Goal: Task Accomplishment & Management: Use online tool/utility

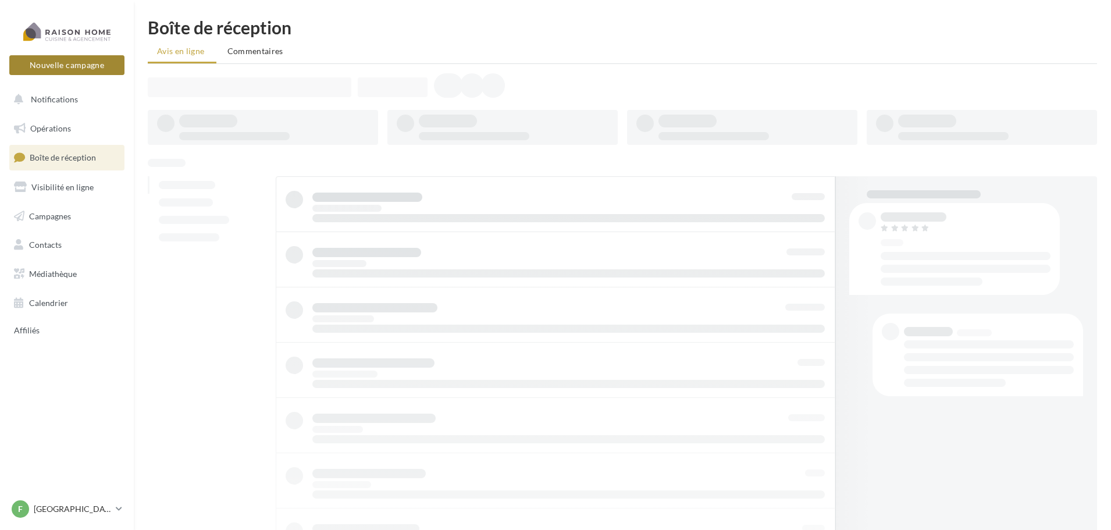
click at [90, 66] on button "Nouvelle campagne" at bounding box center [66, 65] width 115 height 20
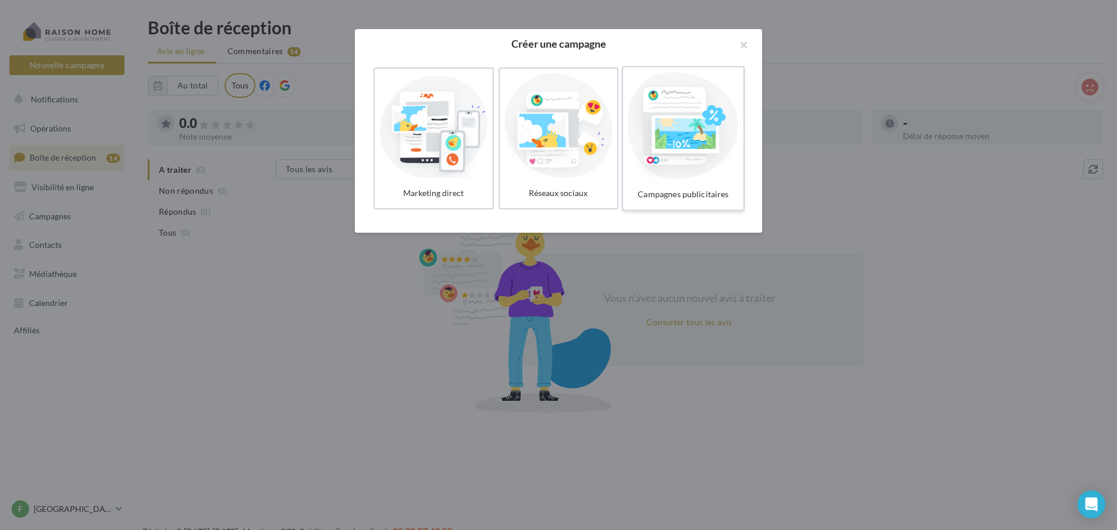
click at [692, 145] on div at bounding box center [683, 125] width 111 height 107
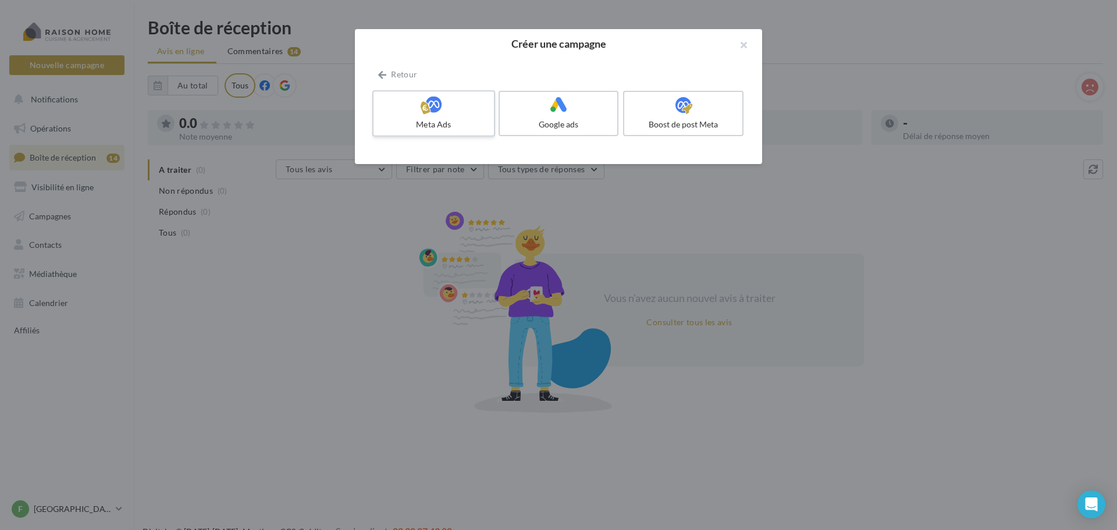
click at [438, 119] on div "Meta Ads" at bounding box center [433, 125] width 111 height 12
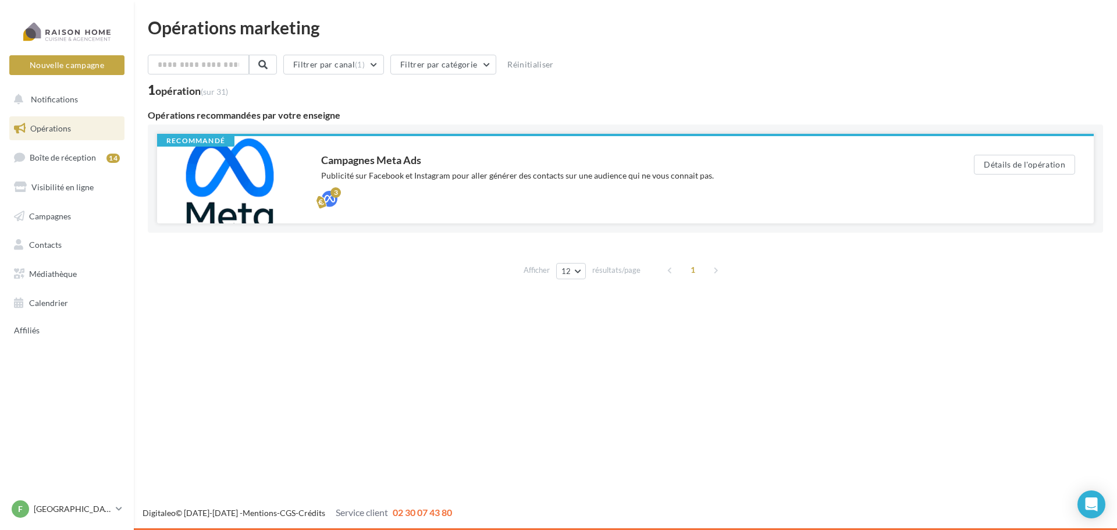
click at [405, 173] on div "Publicité sur Facebook et Instagram pour aller générer des contacts sur une aud…" at bounding box center [624, 176] width 606 height 12
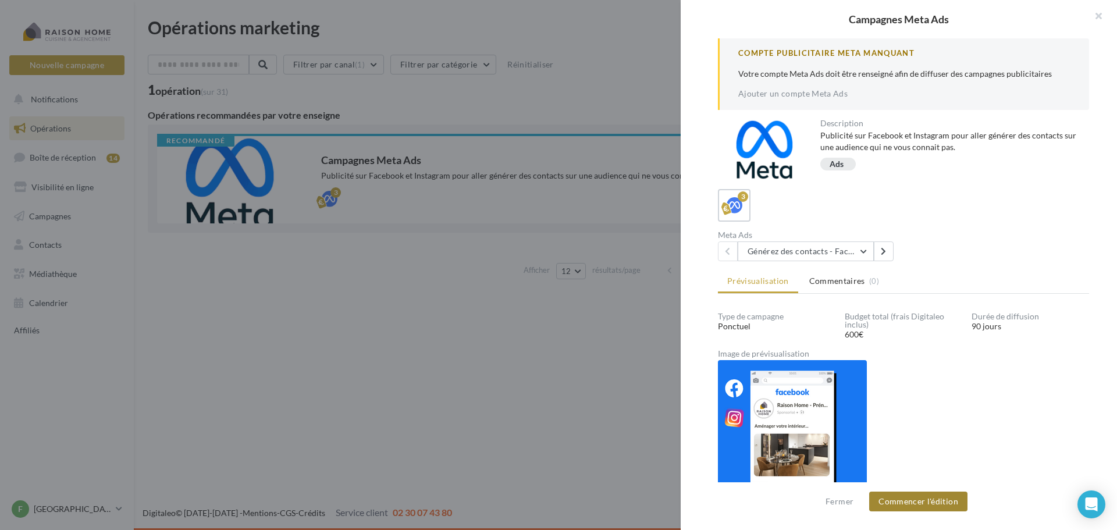
click at [925, 503] on button "Commencer l'édition" at bounding box center [918, 502] width 98 height 20
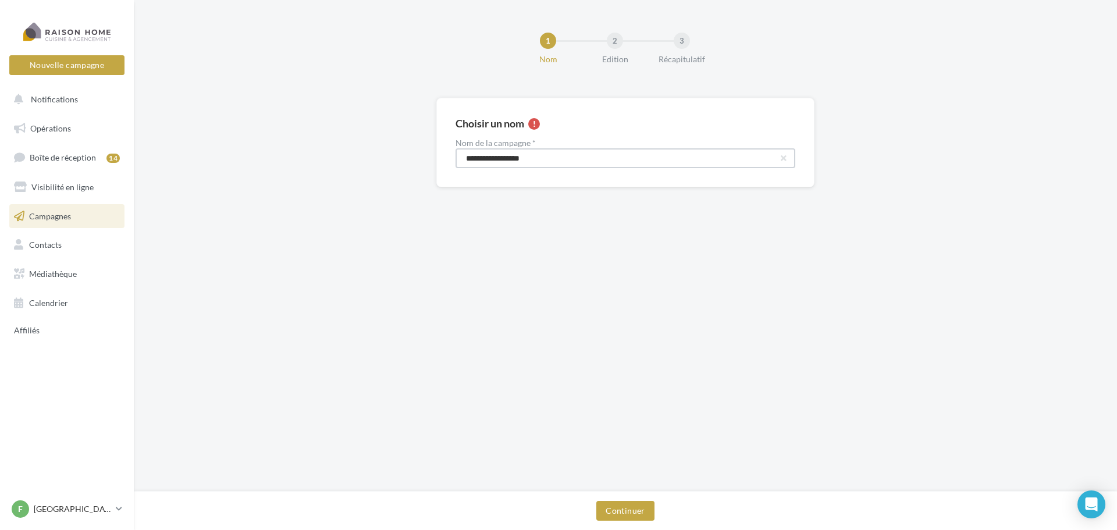
drag, startPoint x: 547, startPoint y: 161, endPoint x: 448, endPoint y: 155, distance: 99.1
click at [448, 155] on div "**********" at bounding box center [625, 143] width 378 height 90
click at [640, 510] on button "Continuer" at bounding box center [625, 511] width 58 height 20
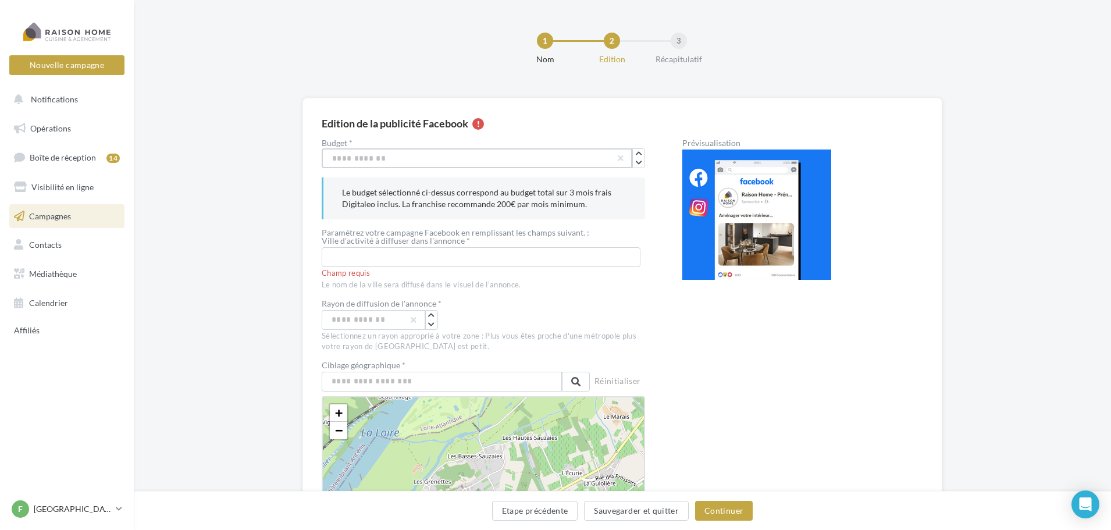
drag, startPoint x: 374, startPoint y: 158, endPoint x: 313, endPoint y: 155, distance: 61.2
click at [317, 156] on div "Edition de la publicité Facebook Budget * *** Le budget sélectionné ci-dessus c…" at bounding box center [623, 496] width 640 height 797
click at [458, 262] on input "text" at bounding box center [481, 257] width 319 height 20
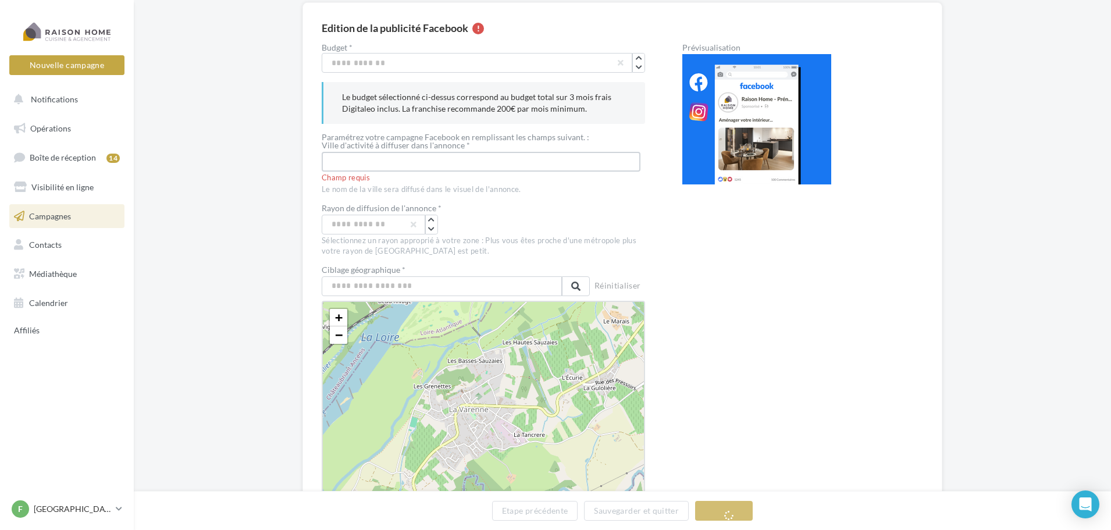
scroll to position [116, 0]
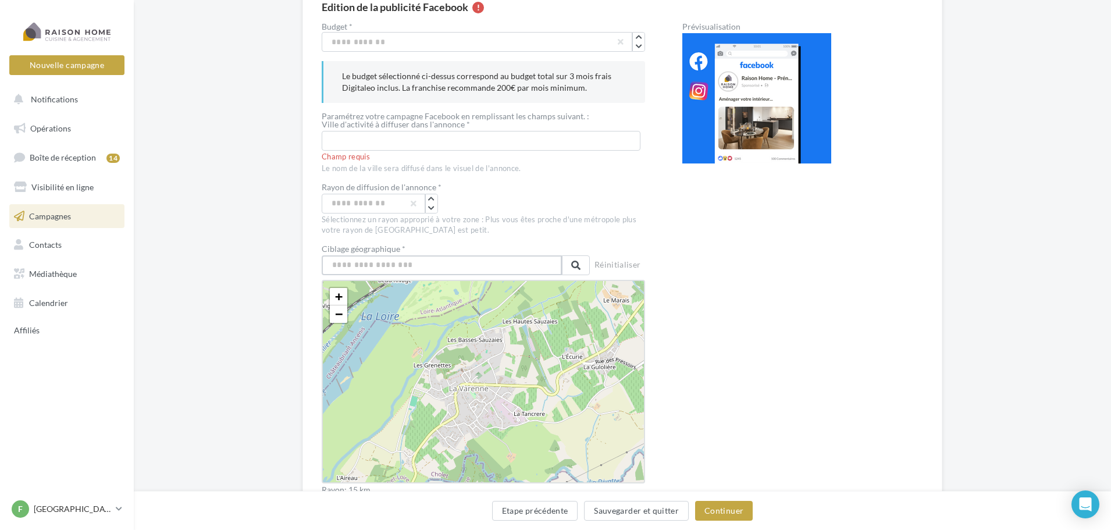
click at [376, 270] on input "text" at bounding box center [442, 265] width 240 height 20
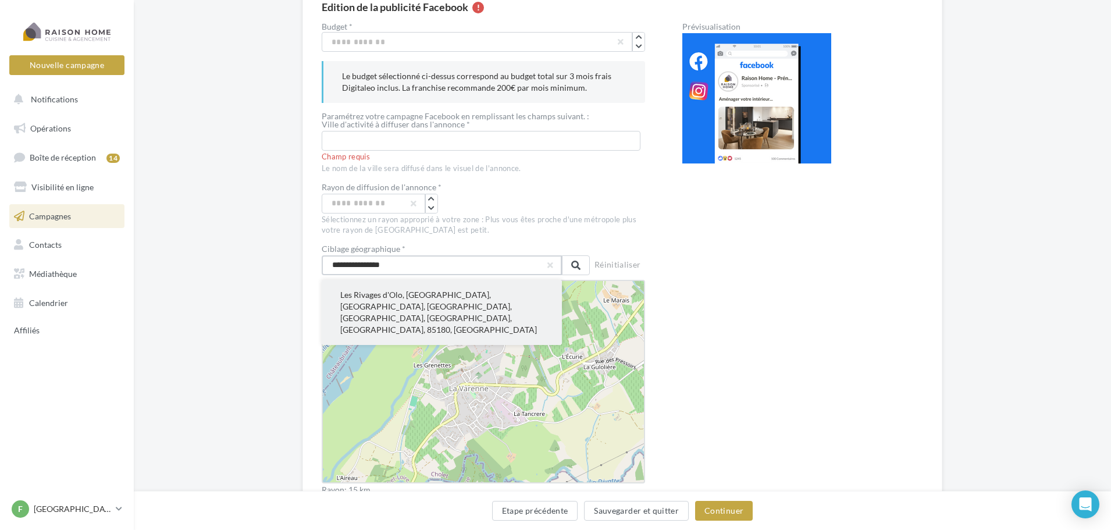
type input "**********"
click at [408, 298] on button "Les Rivages d'Olo, Le Pontreau, Château-d'Olonne, Les Sables-d'Olonne, Vendée, …" at bounding box center [442, 312] width 240 height 65
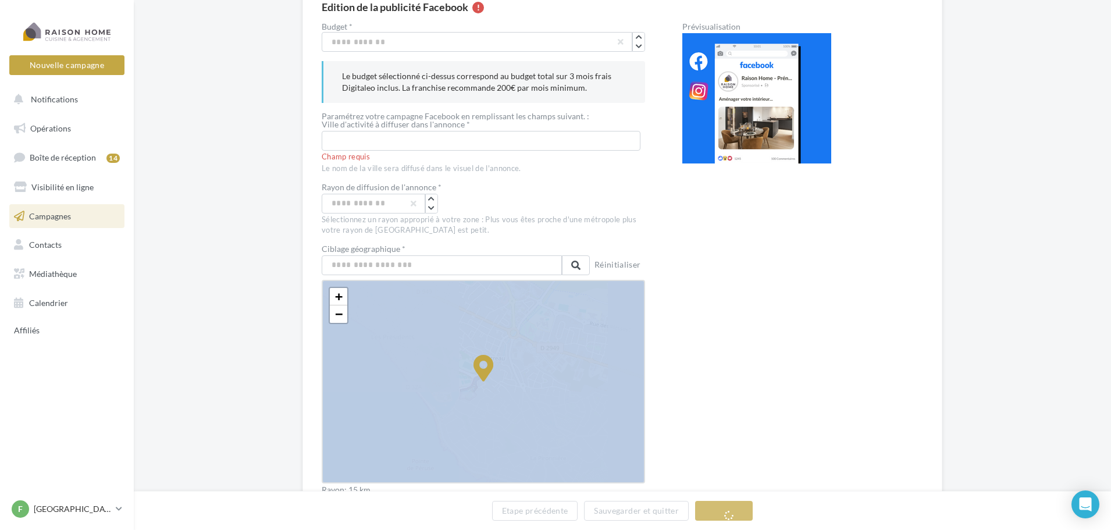
click at [408, 298] on icon at bounding box center [483, 380] width 2657 height 2657
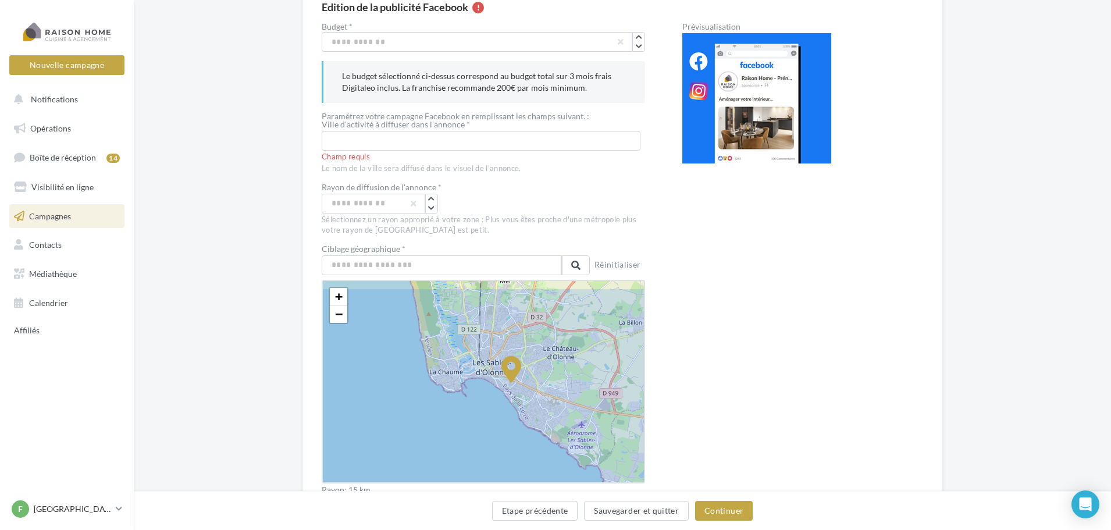
drag, startPoint x: 491, startPoint y: 315, endPoint x: 490, endPoint y: 343, distance: 28.5
click at [490, 343] on icon at bounding box center [511, 382] width 664 height 664
click at [436, 209] on button "button" at bounding box center [432, 208] width 12 height 9
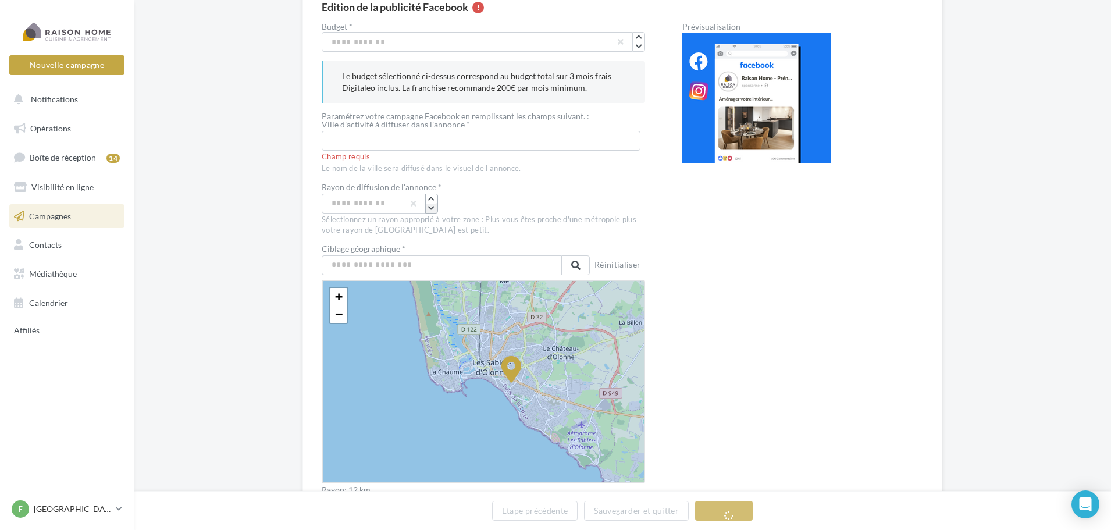
click at [436, 209] on button "button" at bounding box center [432, 208] width 12 height 9
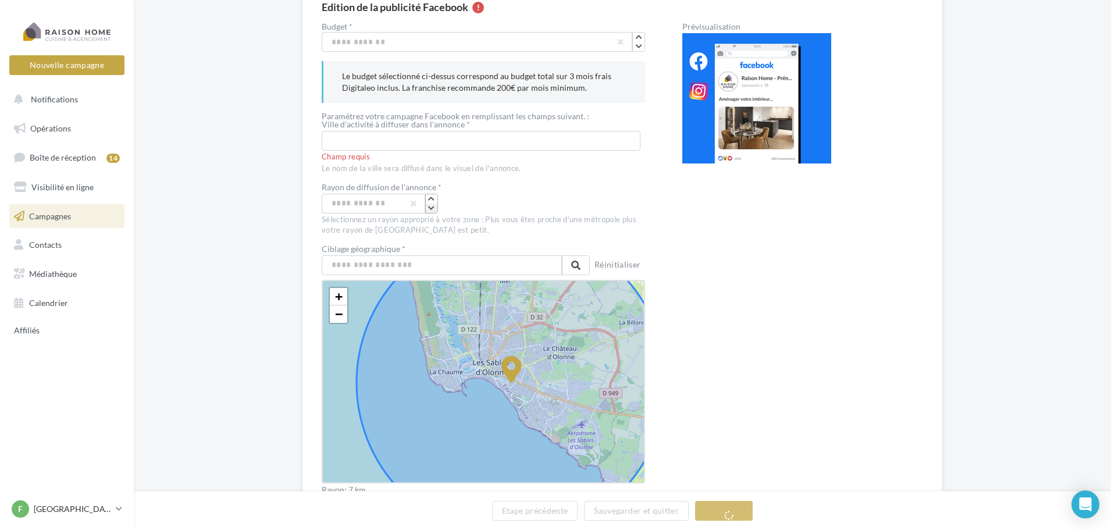
click at [436, 209] on button "button" at bounding box center [432, 208] width 12 height 9
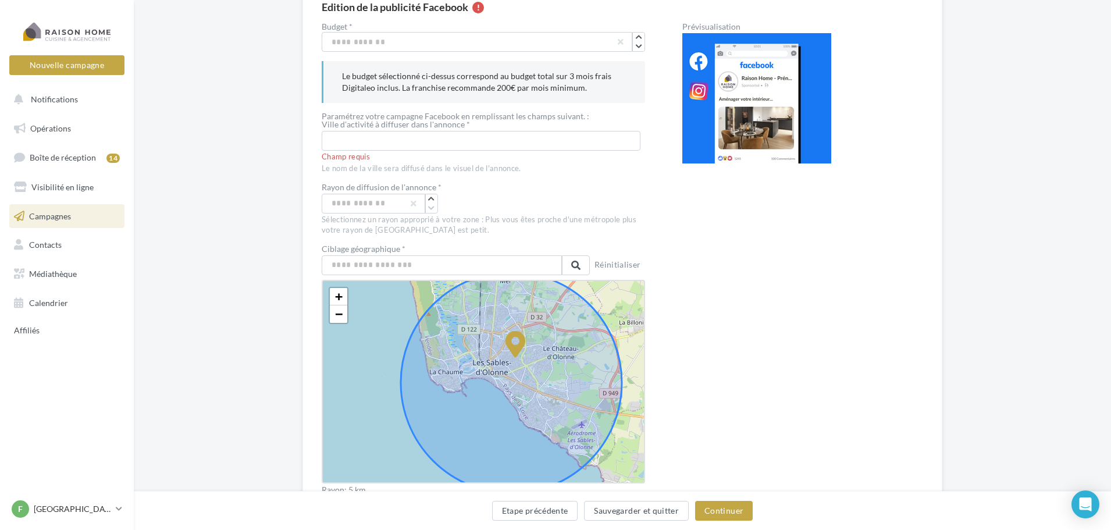
drag, startPoint x: 512, startPoint y: 363, endPoint x: 515, endPoint y: 338, distance: 25.3
click at [515, 338] on icon at bounding box center [516, 344] width 20 height 27
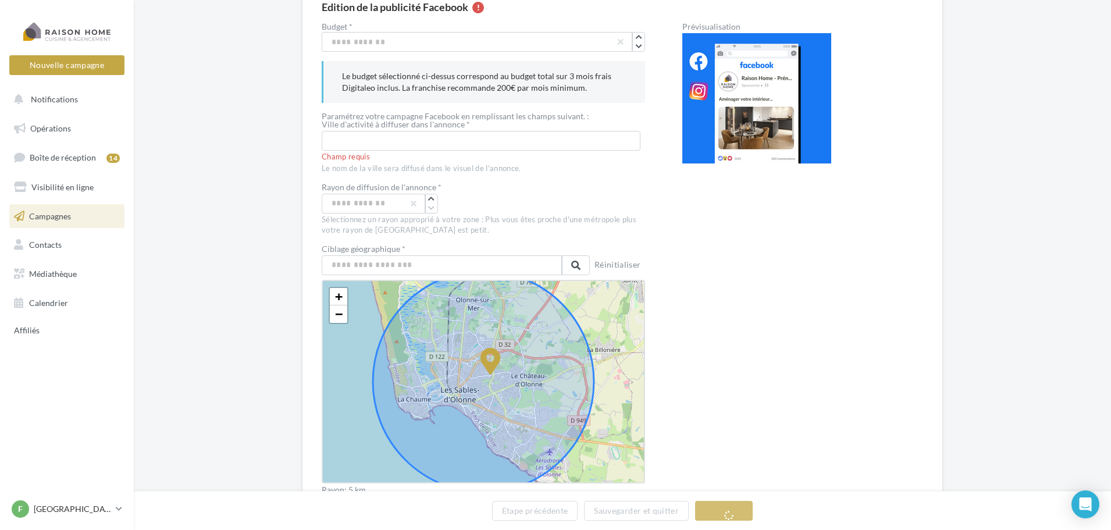
drag, startPoint x: 485, startPoint y: 367, endPoint x: 492, endPoint y: 358, distance: 11.5
click at [492, 358] on icon at bounding box center [491, 361] width 20 height 27
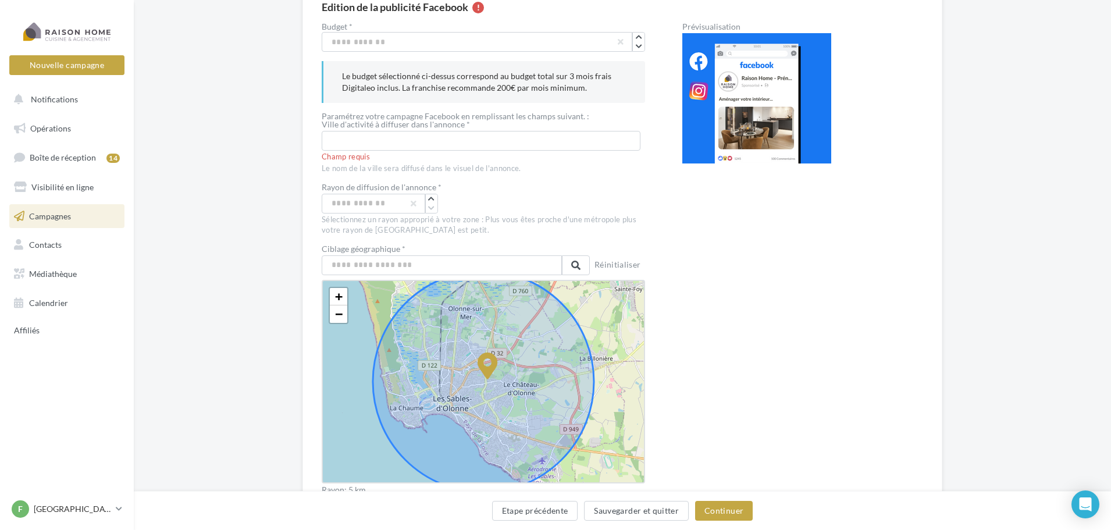
click at [488, 368] on icon at bounding box center [488, 366] width 20 height 27
click at [673, 327] on div "Budget * *** Le budget sélectionné ci-dessus correspond au budget total sur 3 m…" at bounding box center [623, 385] width 602 height 725
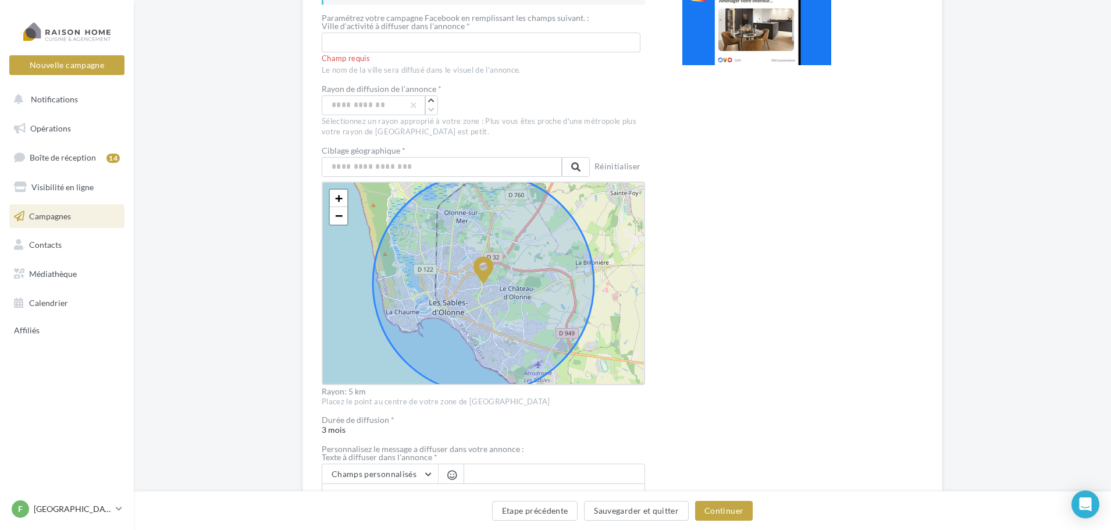
scroll to position [349, 0]
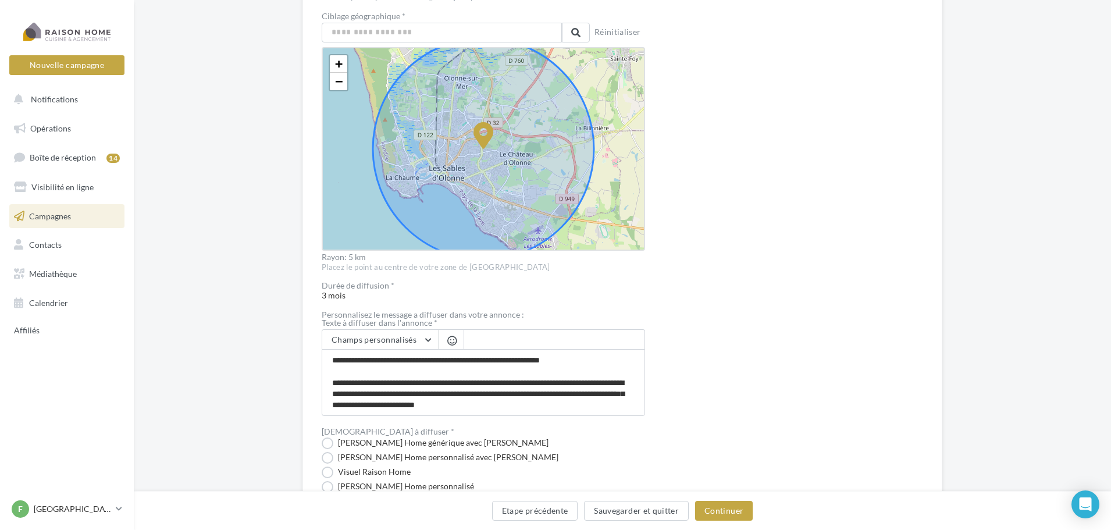
drag, startPoint x: 351, startPoint y: 297, endPoint x: 324, endPoint y: 295, distance: 27.4
click at [325, 295] on div "Durée de diffusion * 3 mois" at bounding box center [483, 292] width 323 height 20
click at [449, 296] on div "Durée de diffusion * 3 mois" at bounding box center [483, 292] width 323 height 20
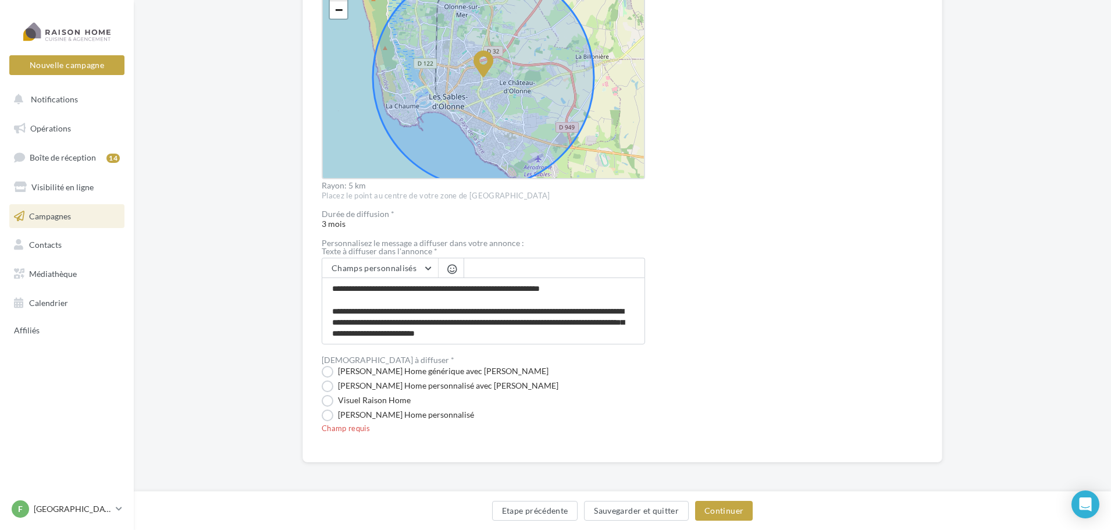
scroll to position [422, 0]
click at [403, 369] on label "Visuel Raison Home générique avec Nom" at bounding box center [435, 371] width 227 height 12
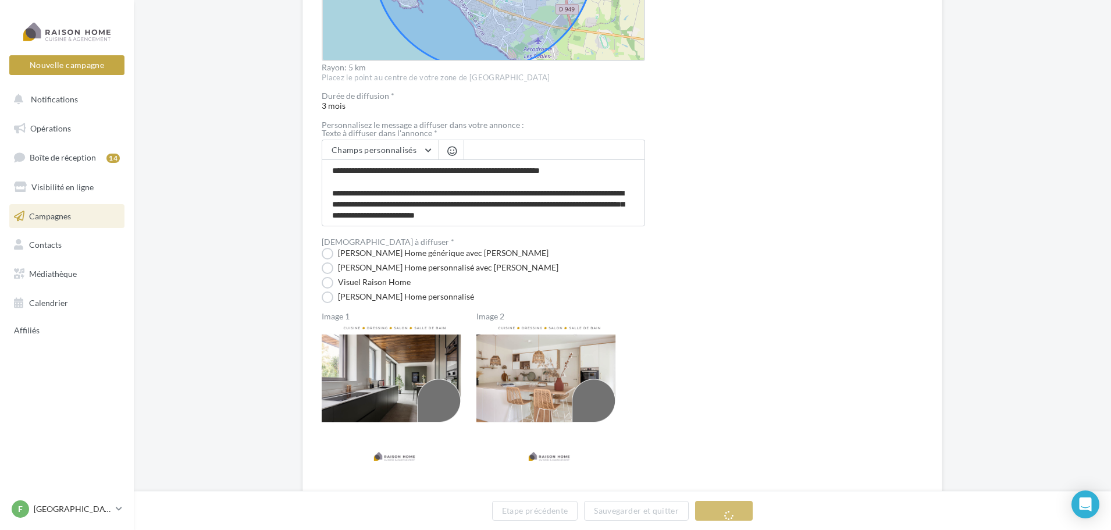
scroll to position [573, 0]
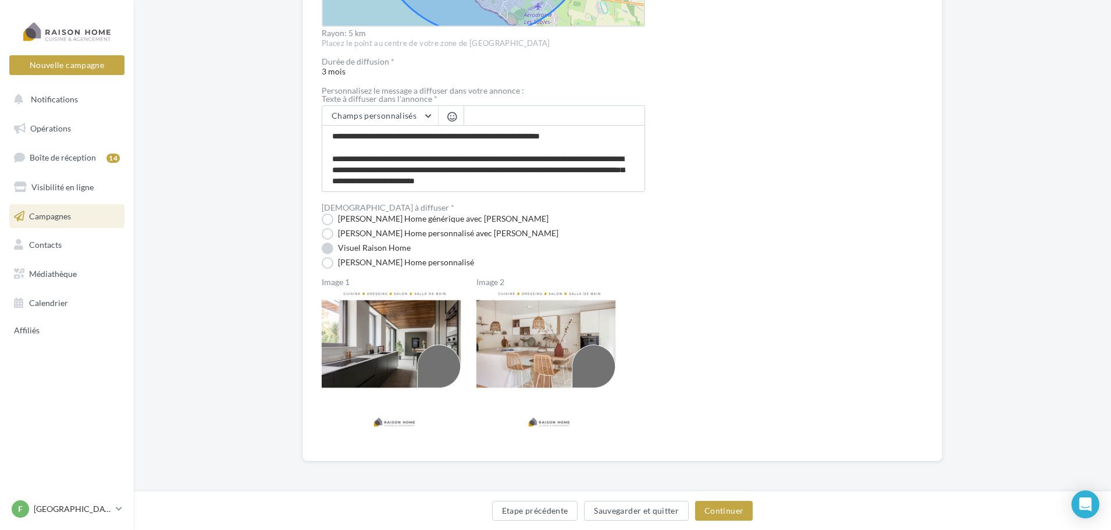
click at [376, 246] on label "Visuel Raison Home" at bounding box center [366, 249] width 89 height 12
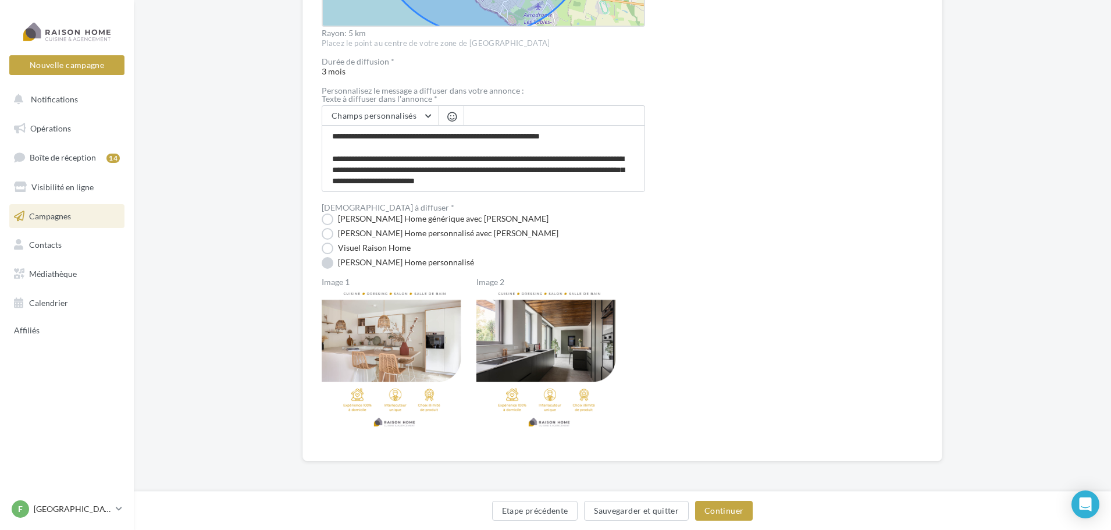
click at [424, 265] on label "Visuel Raison Home personnalisé" at bounding box center [398, 263] width 152 height 12
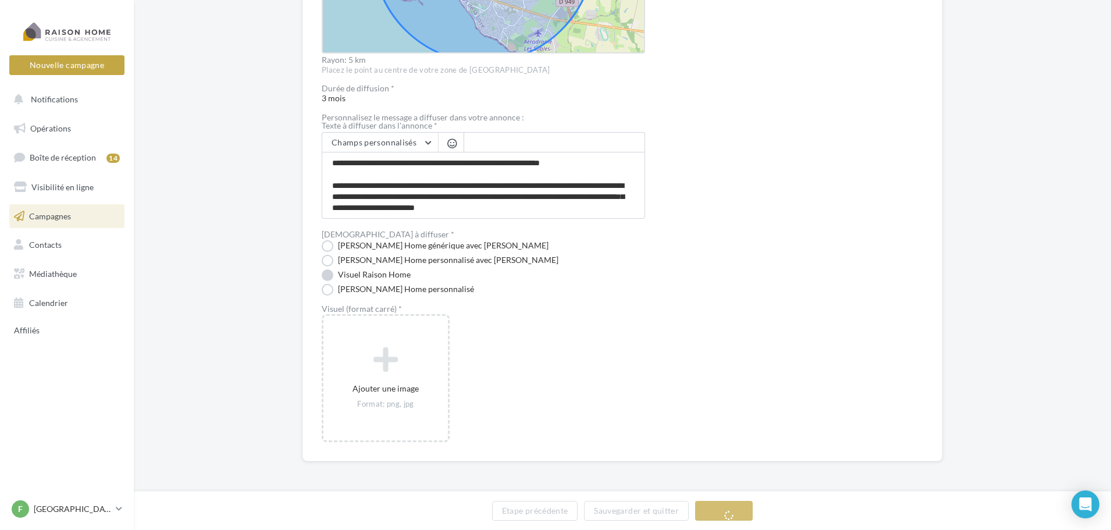
click at [404, 274] on label "Visuel Raison Home" at bounding box center [366, 275] width 89 height 12
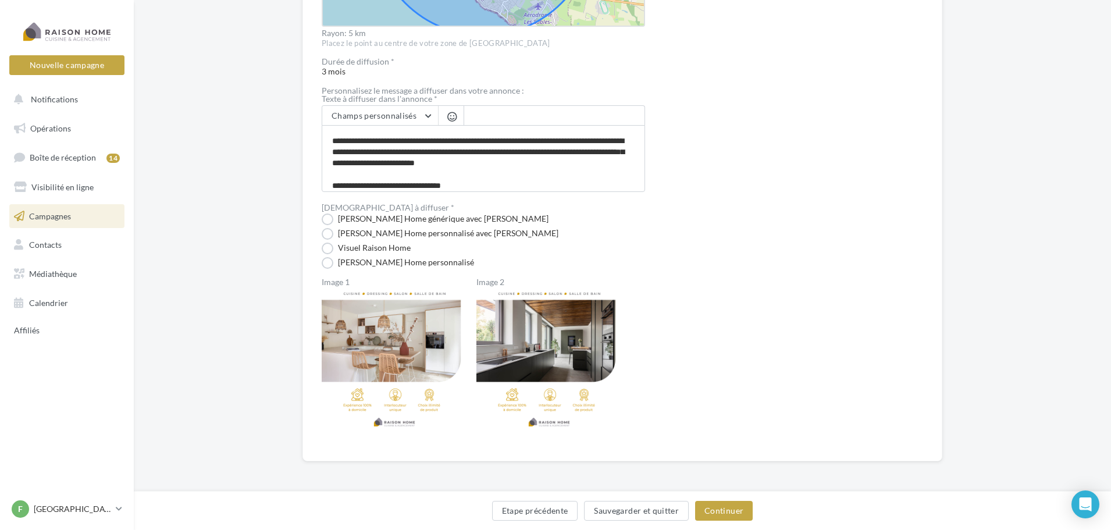
scroll to position [34, 0]
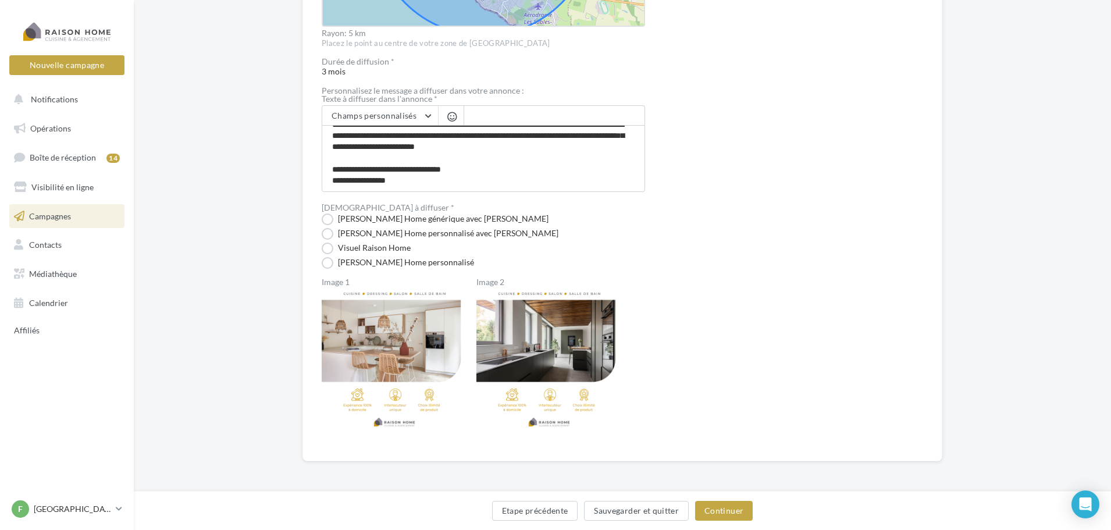
click at [752, 197] on div "Prévisualisation La prévisualisation est non-contractuelle" at bounding box center [802, 4] width 241 height 876
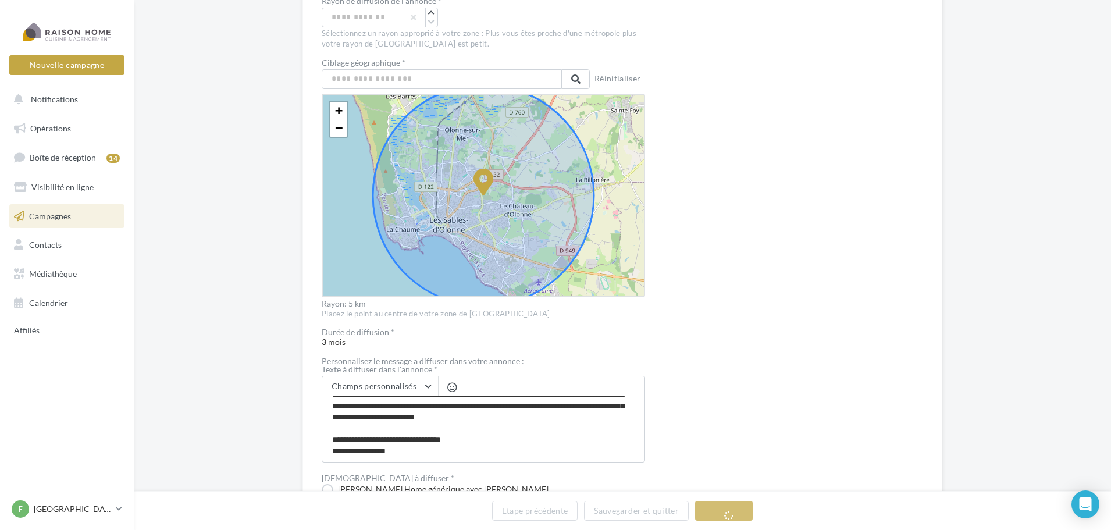
scroll to position [282, 0]
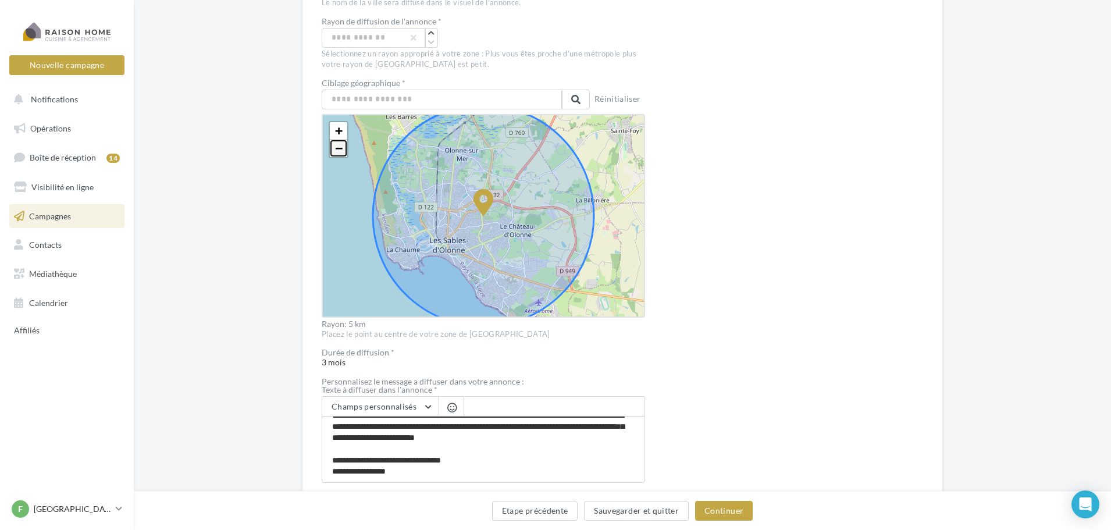
click at [341, 147] on span "−" at bounding box center [339, 148] width 8 height 15
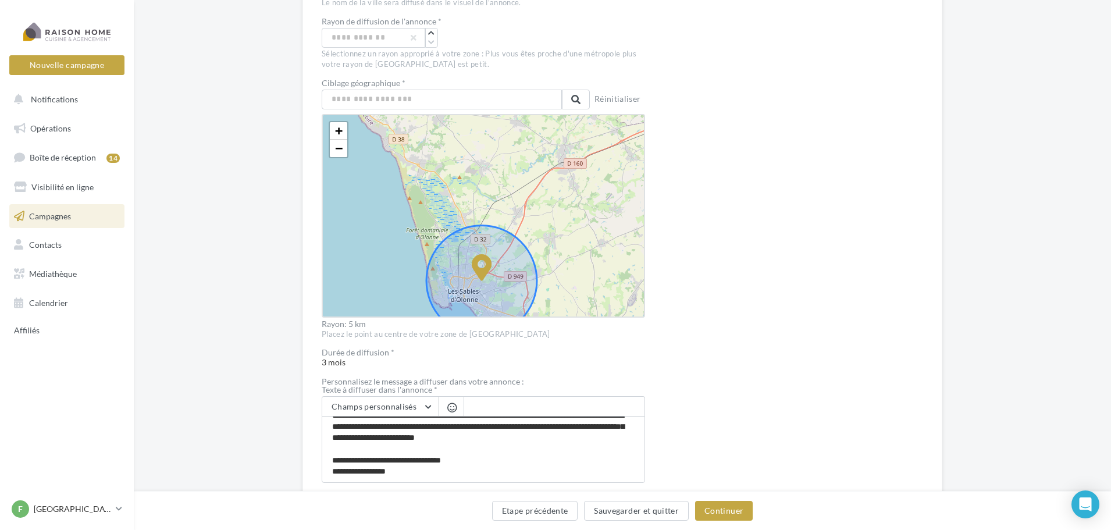
drag, startPoint x: 503, startPoint y: 144, endPoint x: 502, endPoint y: 209, distance: 64.6
click at [502, 209] on div "+ − Leaflet" at bounding box center [483, 216] width 323 height 204
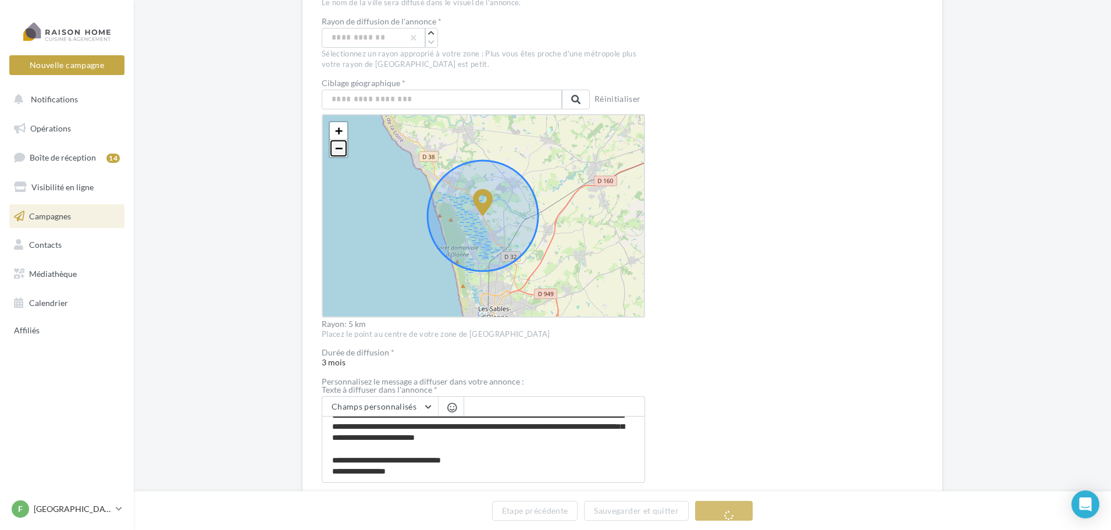
click at [337, 150] on span "−" at bounding box center [339, 148] width 8 height 15
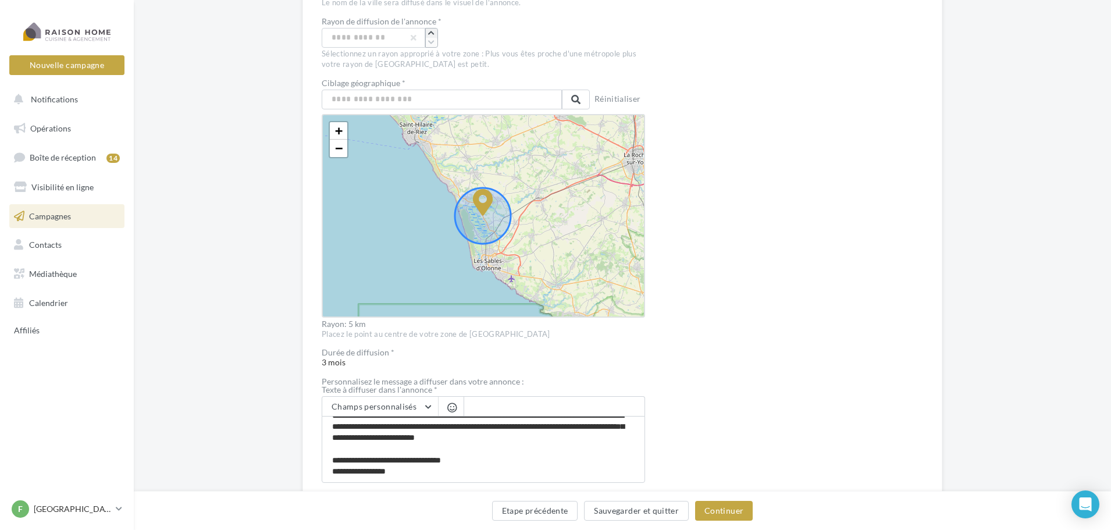
click at [431, 36] on icon "button" at bounding box center [431, 33] width 6 height 7
click at [431, 35] on icon "button" at bounding box center [431, 33] width 6 height 7
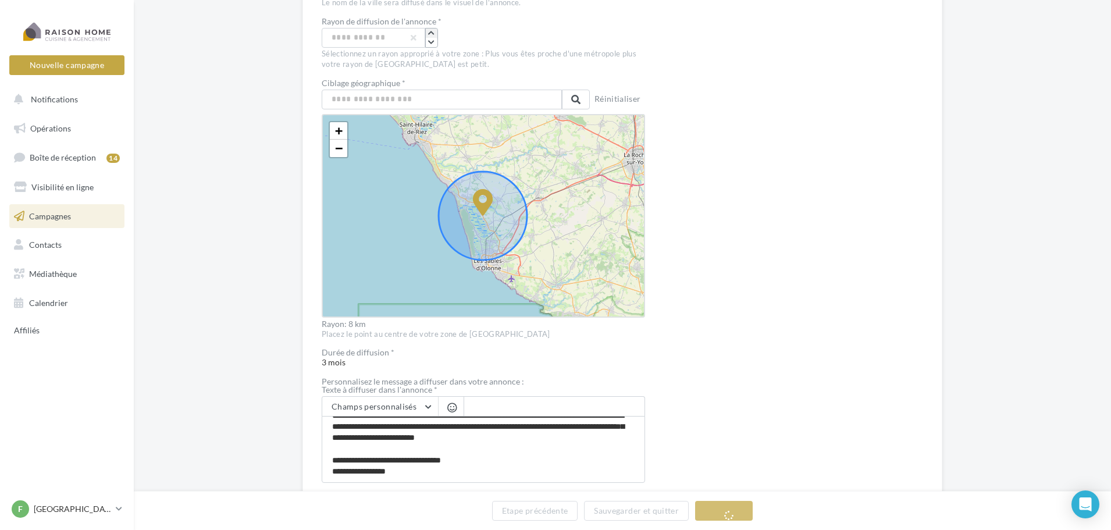
click at [431, 35] on icon "button" at bounding box center [431, 33] width 6 height 7
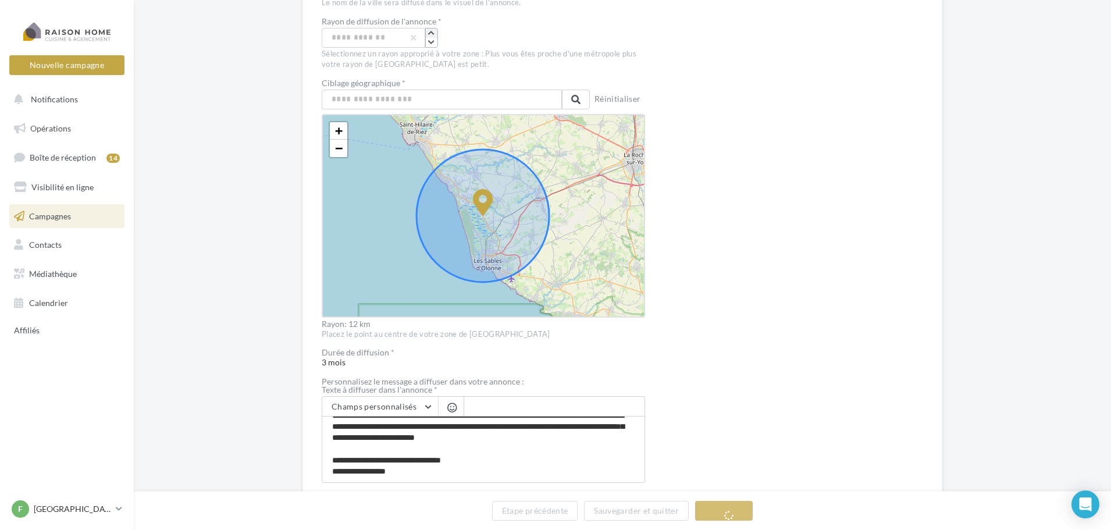
click at [431, 35] on icon "button" at bounding box center [431, 33] width 6 height 7
click at [431, 34] on icon "button" at bounding box center [431, 33] width 6 height 7
click at [430, 33] on icon "button" at bounding box center [431, 33] width 6 height 7
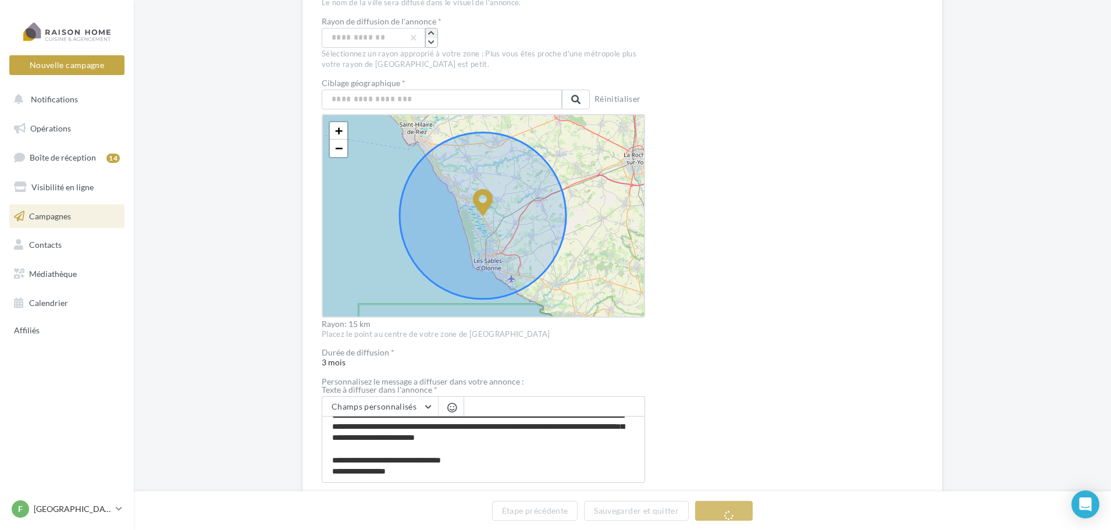
click at [429, 32] on icon "button" at bounding box center [431, 33] width 6 height 7
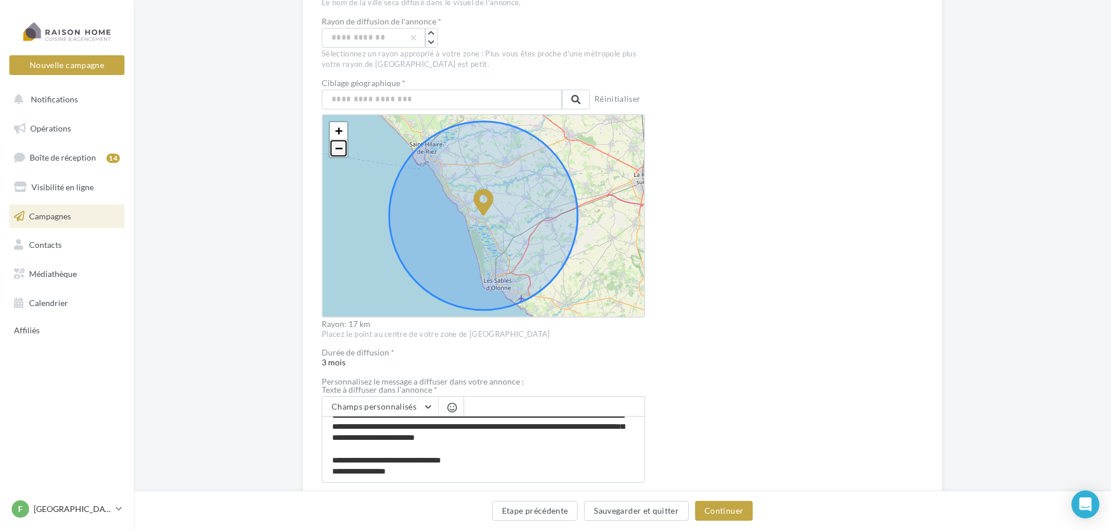
click at [340, 148] on span "−" at bounding box center [339, 148] width 8 height 15
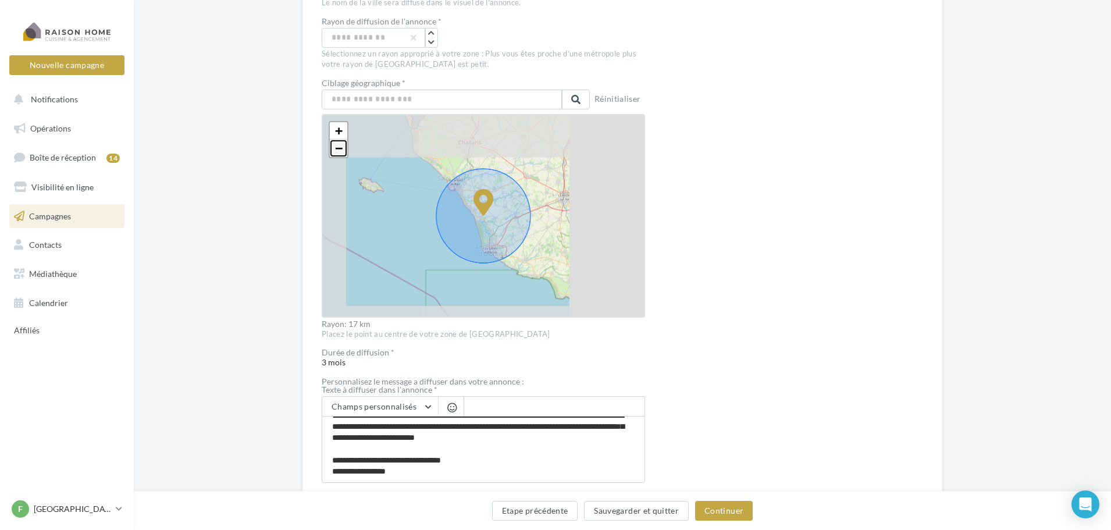
click at [340, 148] on span "−" at bounding box center [339, 148] width 8 height 15
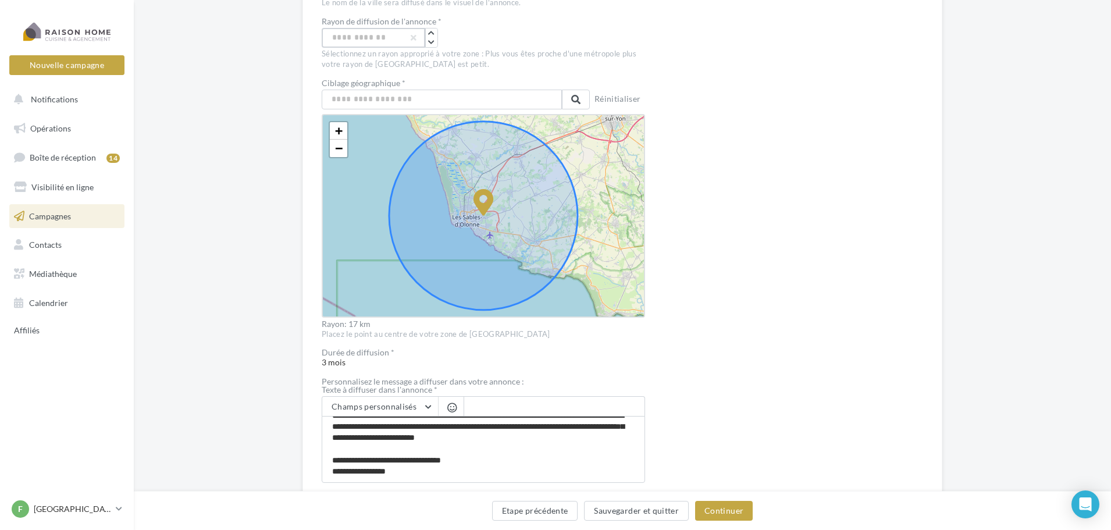
drag, startPoint x: 386, startPoint y: 37, endPoint x: 325, endPoint y: 37, distance: 60.5
click at [325, 37] on input "**" at bounding box center [374, 38] width 104 height 20
type input "*"
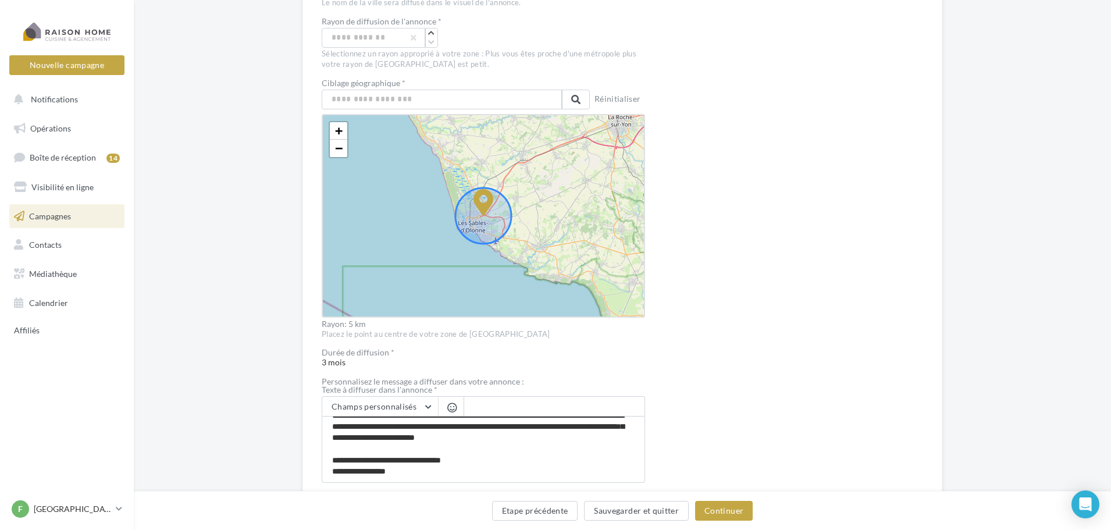
click at [734, 259] on div "Prévisualisation La prévisualisation est non-contractuelle" at bounding box center [802, 295] width 241 height 876
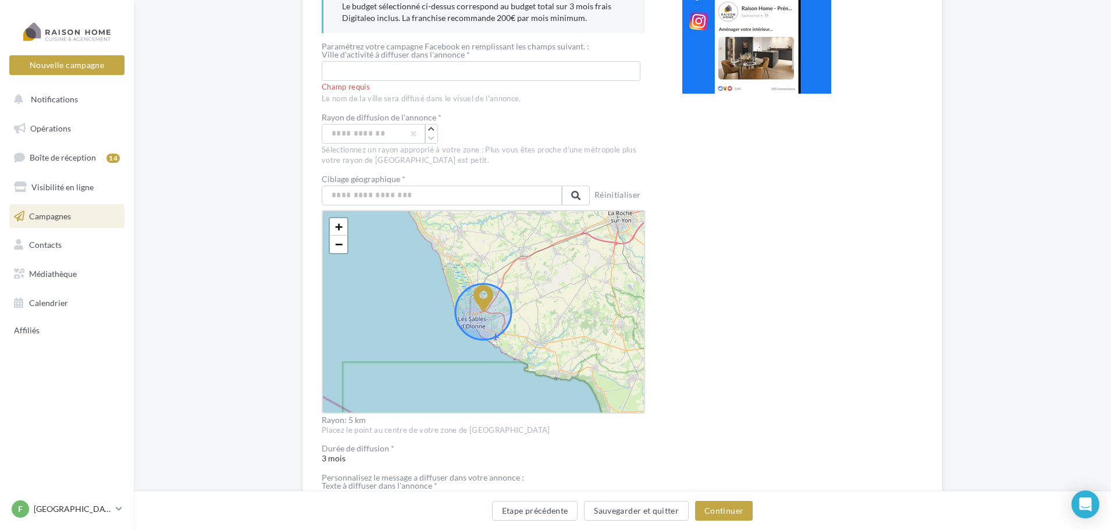
scroll to position [166, 0]
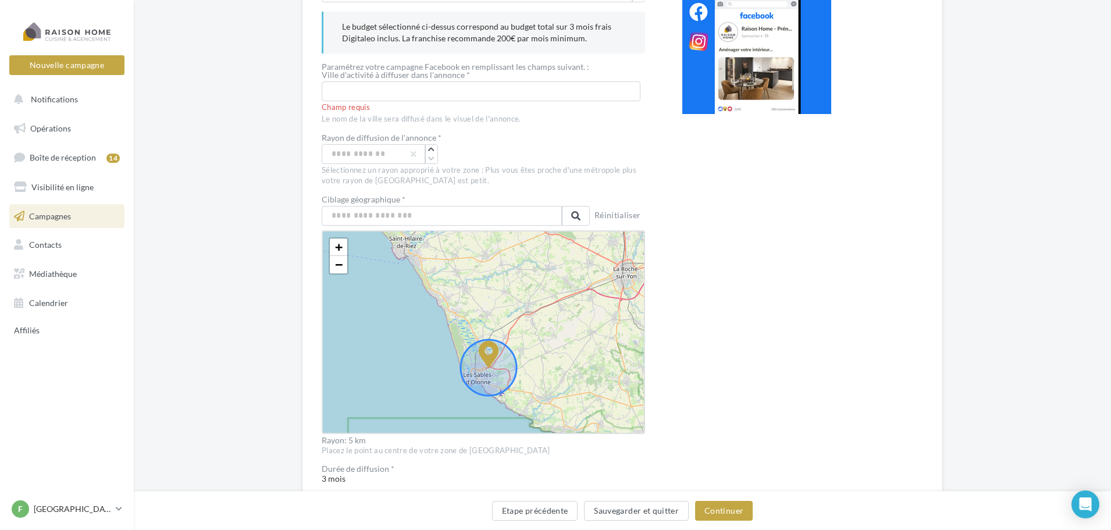
drag, startPoint x: 566, startPoint y: 299, endPoint x: 573, endPoint y: 330, distance: 32.1
click at [573, 330] on div "+ − Leaflet" at bounding box center [483, 332] width 323 height 204
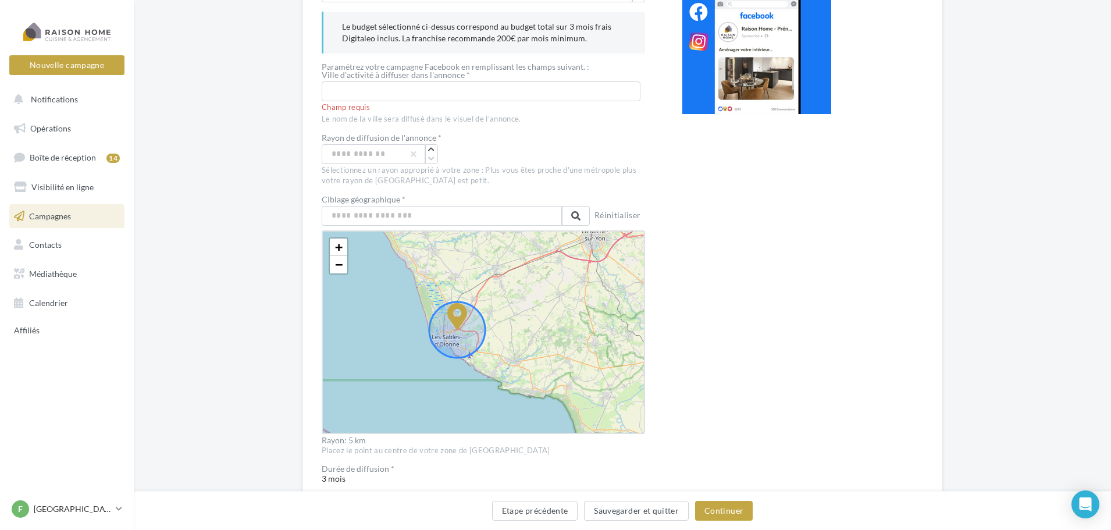
drag, startPoint x: 591, startPoint y: 354, endPoint x: 561, endPoint y: 325, distance: 41.1
click at [561, 325] on div "+ − Leaflet" at bounding box center [483, 332] width 323 height 204
click at [760, 335] on div "Prévisualisation La prévisualisation est non-contractuelle" at bounding box center [802, 411] width 241 height 876
click at [719, 253] on div "Prévisualisation La prévisualisation est non-contractuelle" at bounding box center [802, 411] width 241 height 876
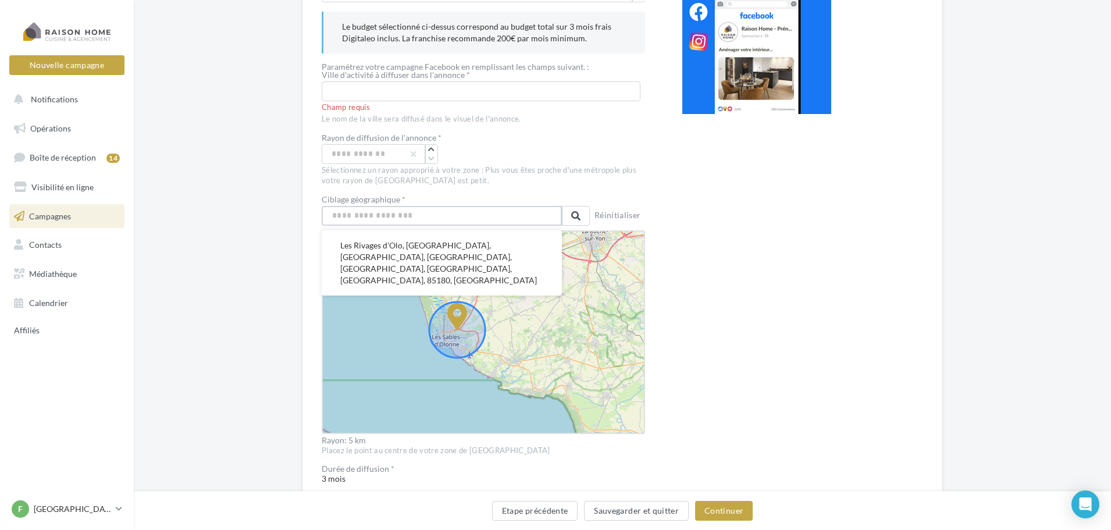
click at [424, 217] on input "text" at bounding box center [442, 216] width 240 height 20
click at [421, 214] on input "text" at bounding box center [442, 216] width 240 height 20
type input "*********"
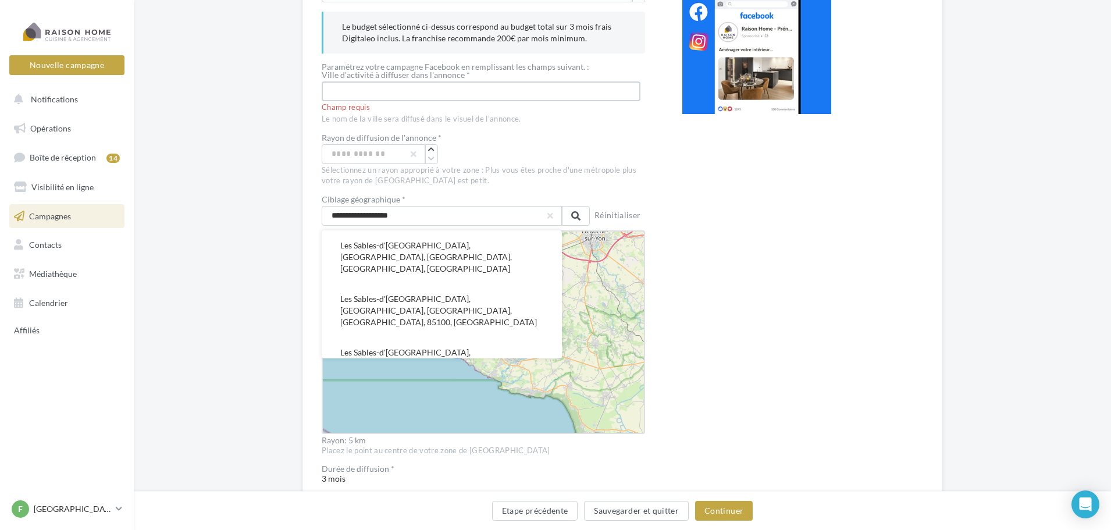
click at [387, 90] on input "text" at bounding box center [481, 91] width 319 height 20
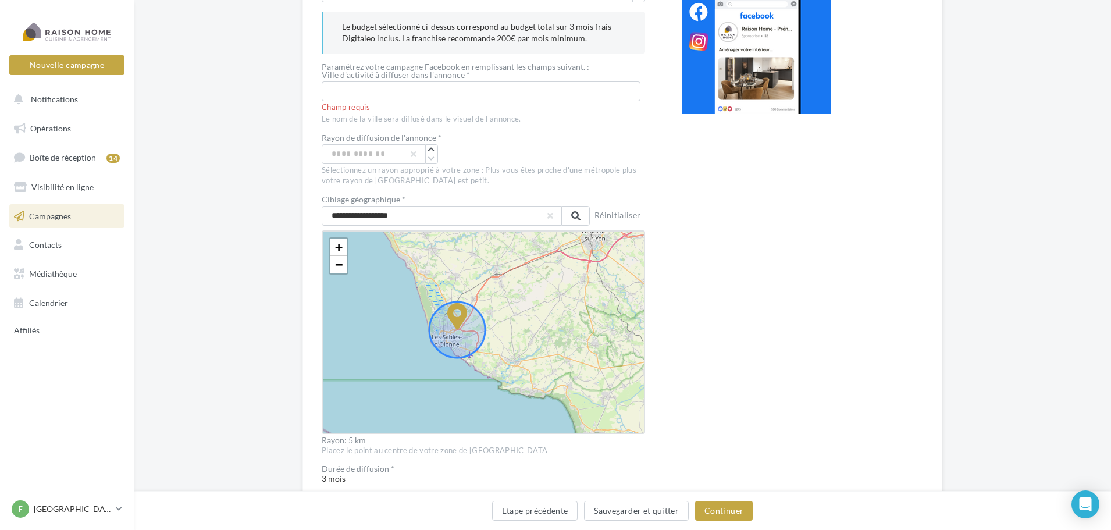
drag, startPoint x: 476, startPoint y: 74, endPoint x: 324, endPoint y: 73, distance: 151.9
click at [324, 73] on label "Ville d'activité à diffuser dans l'annonce *" at bounding box center [479, 75] width 314 height 8
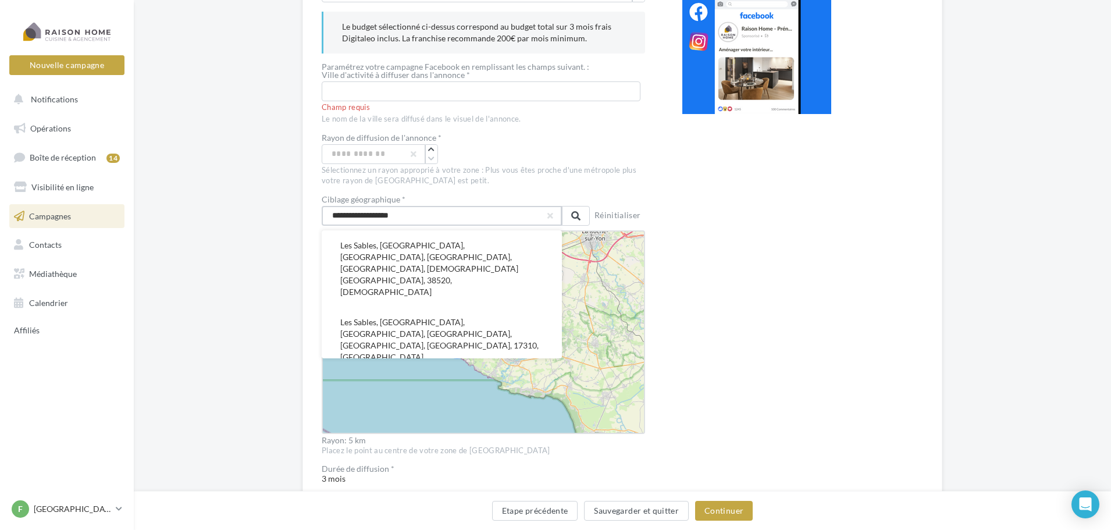
click at [404, 212] on input "**********" at bounding box center [442, 216] width 240 height 20
click at [425, 214] on input "**********" at bounding box center [442, 216] width 240 height 20
type input "**********"
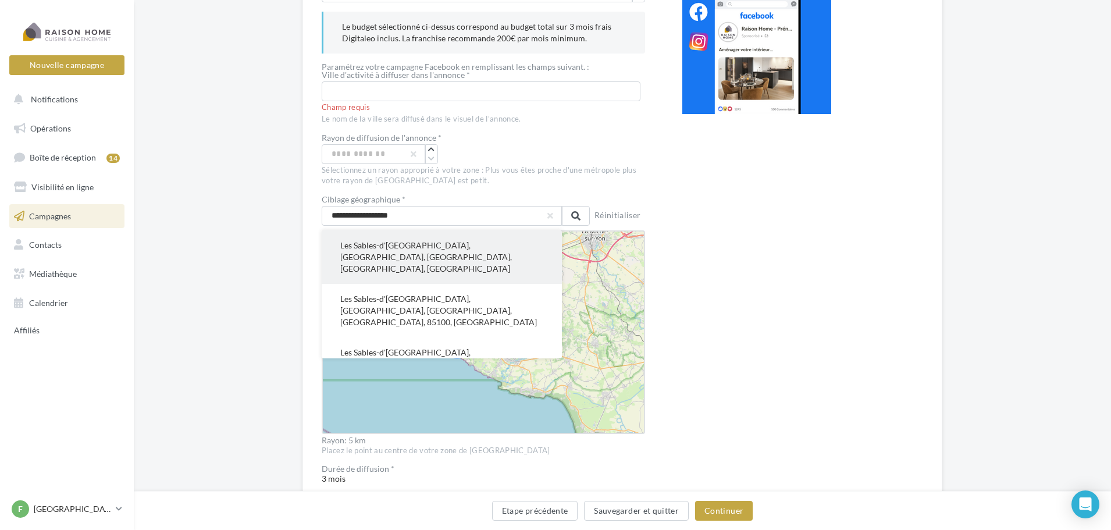
click at [422, 248] on button "Les Sables-d'Olonne, Vendée, Pays de la Loire, France métropolitaine, France" at bounding box center [442, 257] width 240 height 54
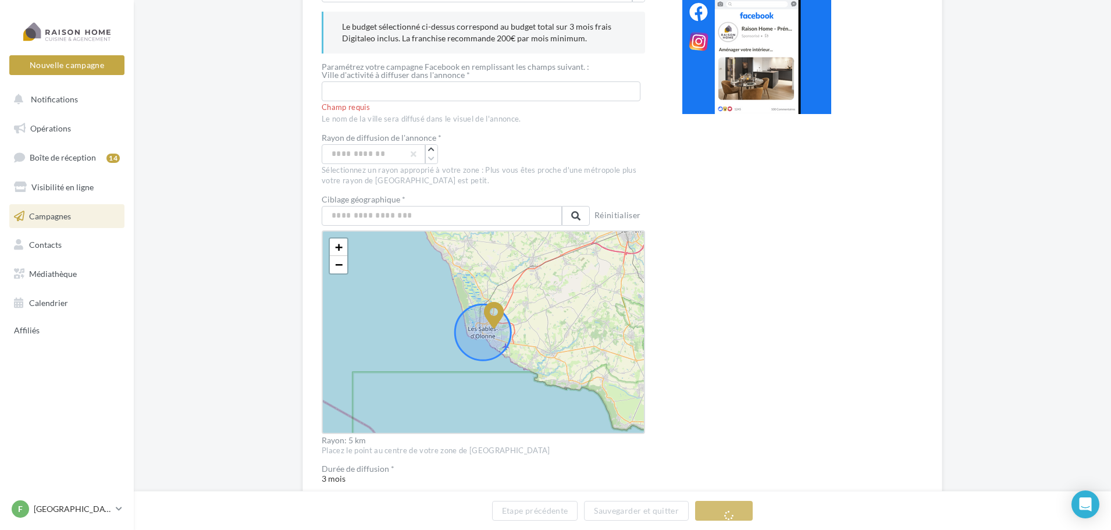
drag, startPoint x: 485, startPoint y: 318, endPoint x: 496, endPoint y: 314, distance: 11.8
click at [496, 314] on icon at bounding box center [494, 315] width 20 height 27
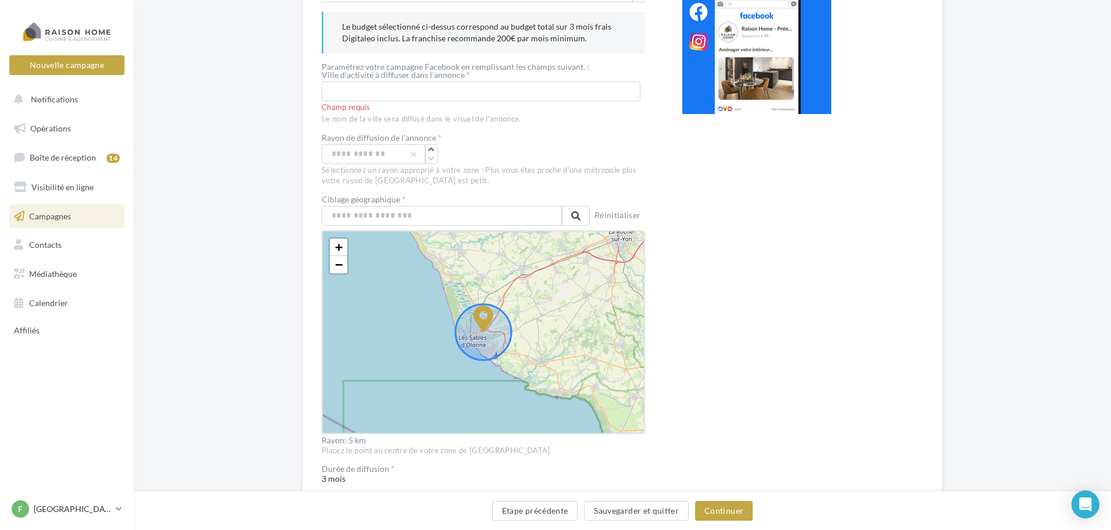
drag, startPoint x: 414, startPoint y: 193, endPoint x: 340, endPoint y: 197, distance: 74.6
click at [340, 197] on div "Budget * *** Le budget sélectionné ci-dessus correspond au budget total sur 3 m…" at bounding box center [483, 411] width 323 height 876
click at [502, 183] on div "Sélectionnez un rayon approprié à votre zone : Plus vous êtes proche d'une métr…" at bounding box center [483, 175] width 323 height 21
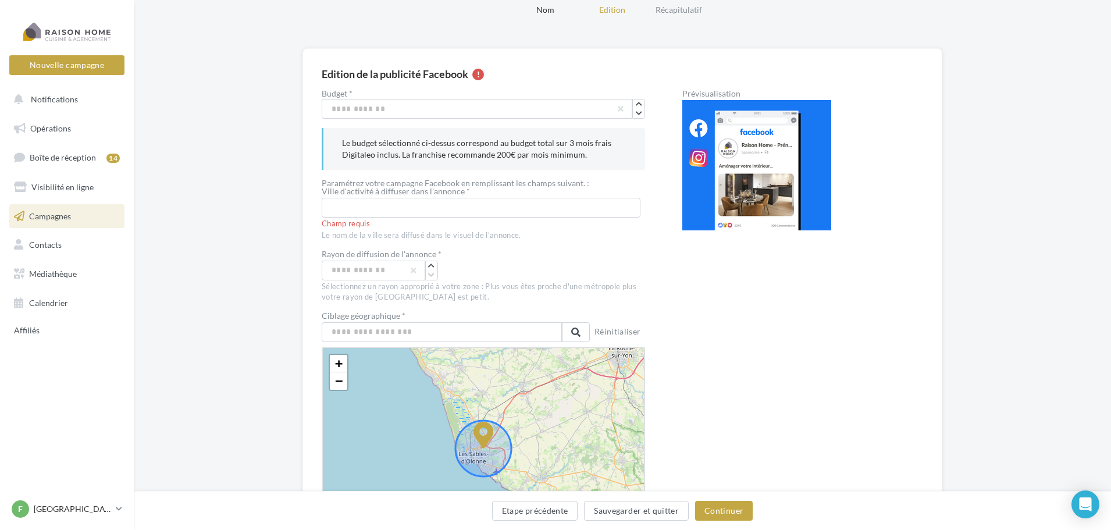
scroll to position [108, 0]
